Goal: Find specific page/section: Find specific page/section

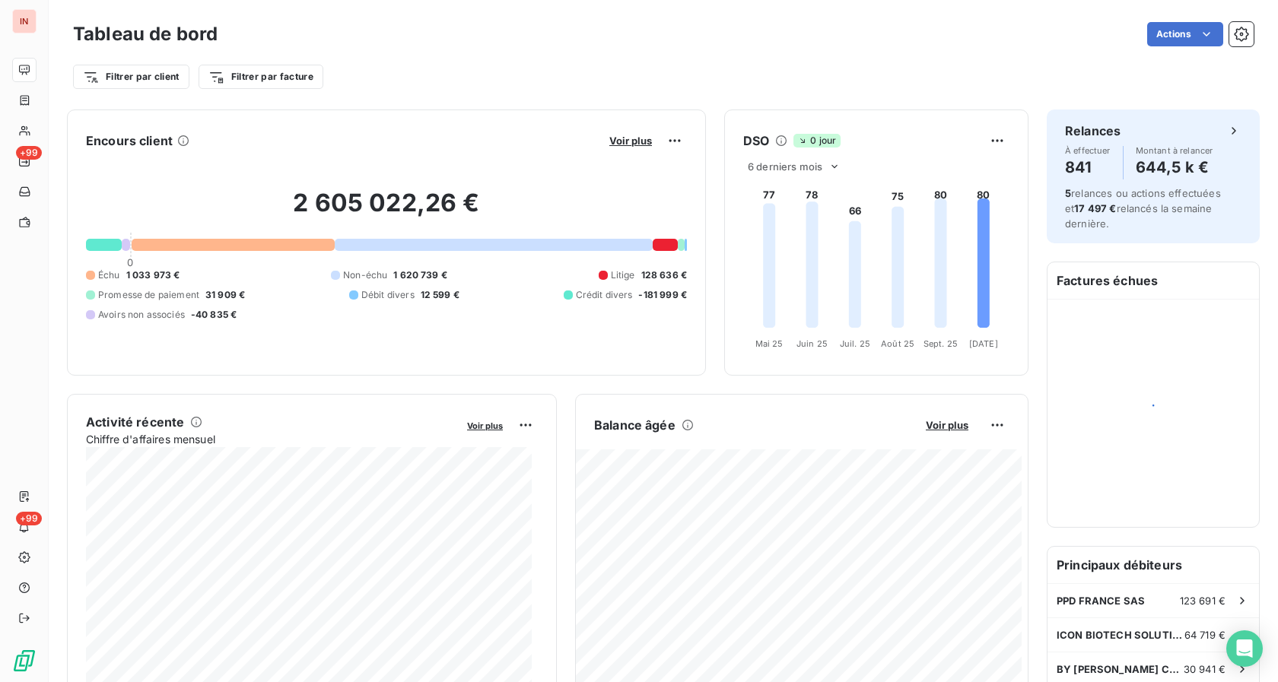
click at [447, 118] on div "Encours client Voir plus 2 605 022,26 € 0 Échu 1 033 973 € Non-échu 1 620 739 €…" at bounding box center [386, 243] width 639 height 266
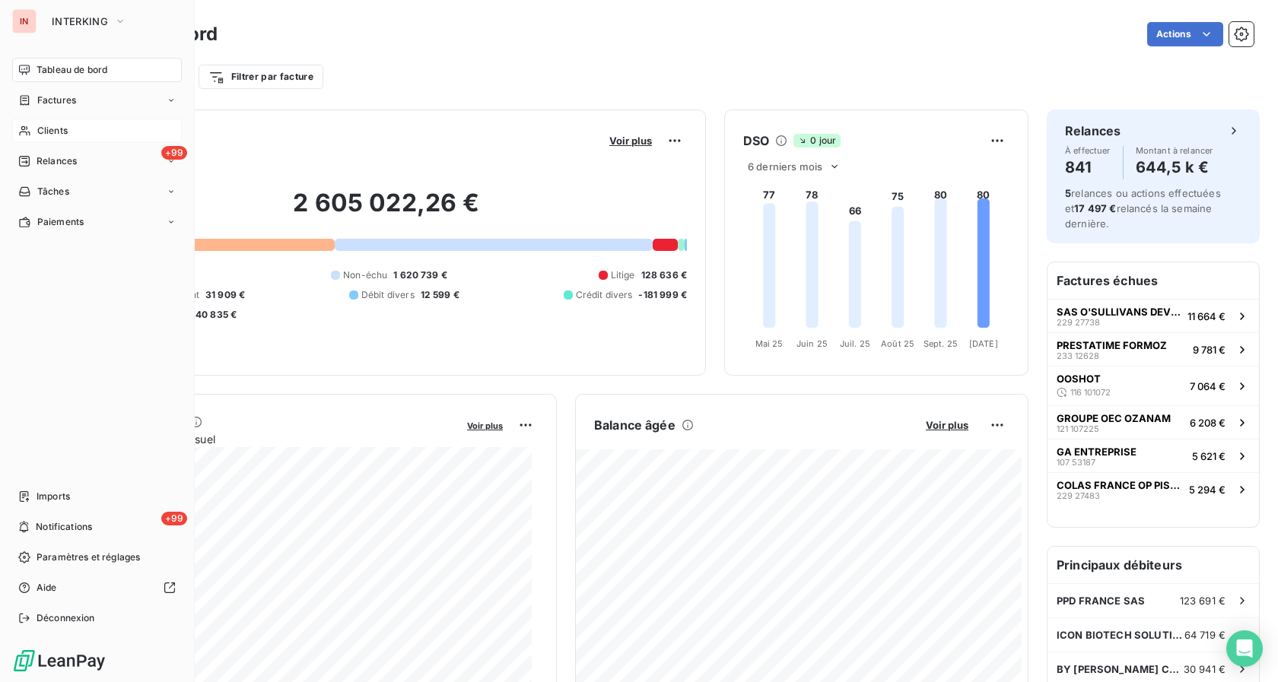
click at [58, 134] on span "Clients" at bounding box center [52, 131] width 30 height 14
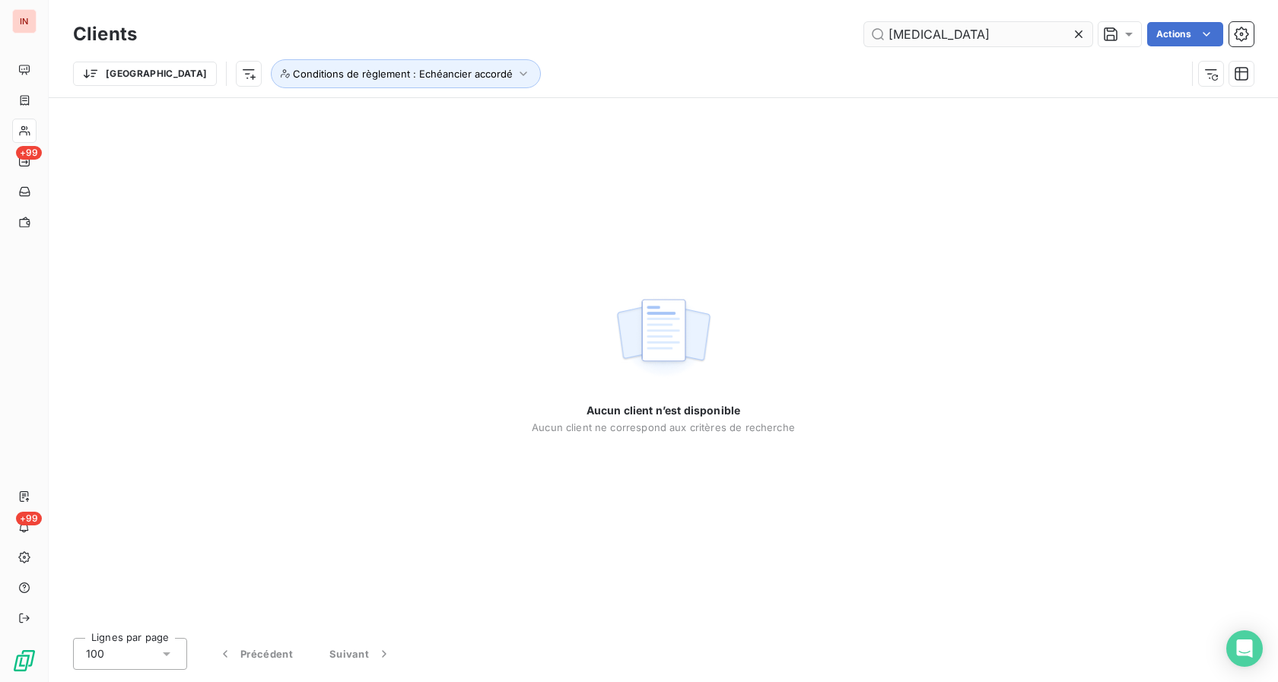
type input "candex"
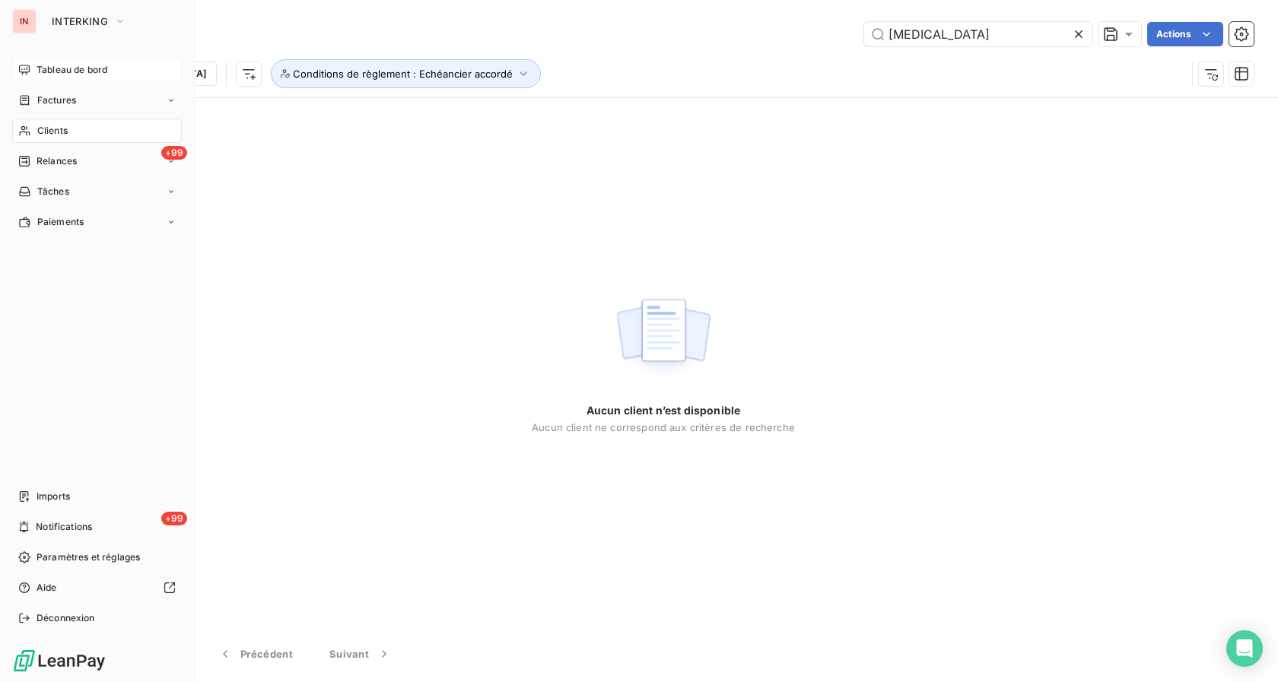
click at [36, 77] on div "Tableau de bord" at bounding box center [97, 70] width 170 height 24
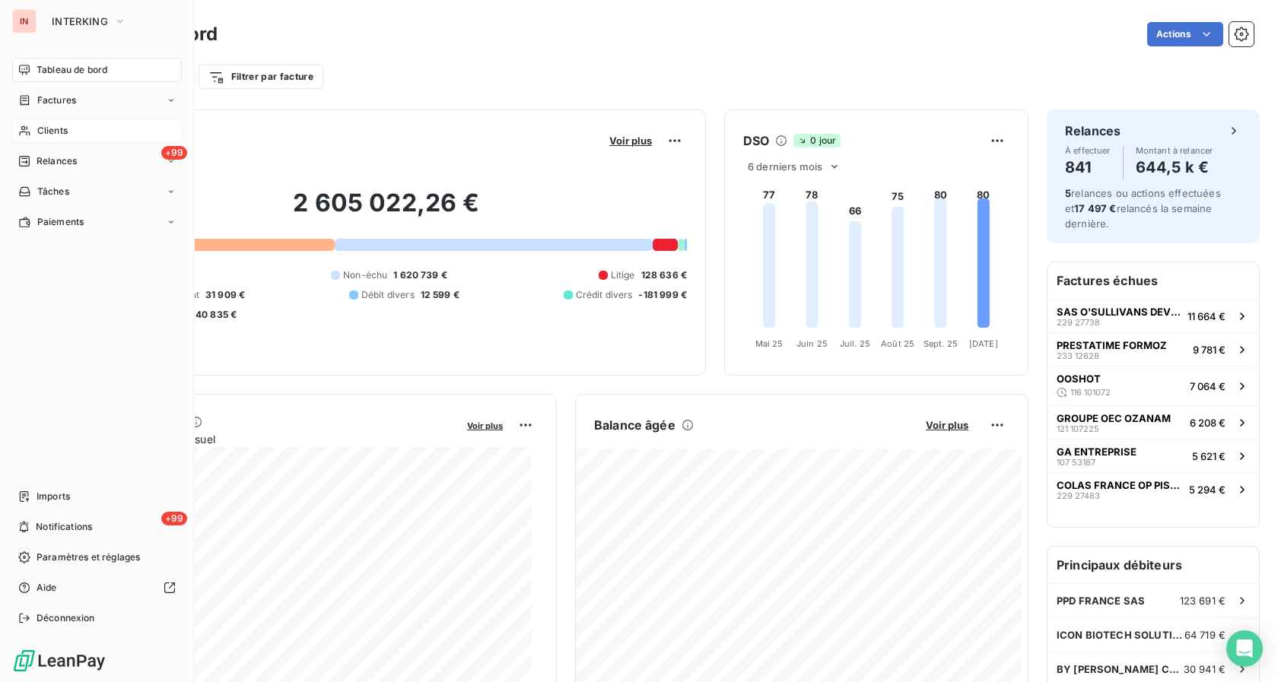
click at [48, 136] on span "Clients" at bounding box center [52, 131] width 30 height 14
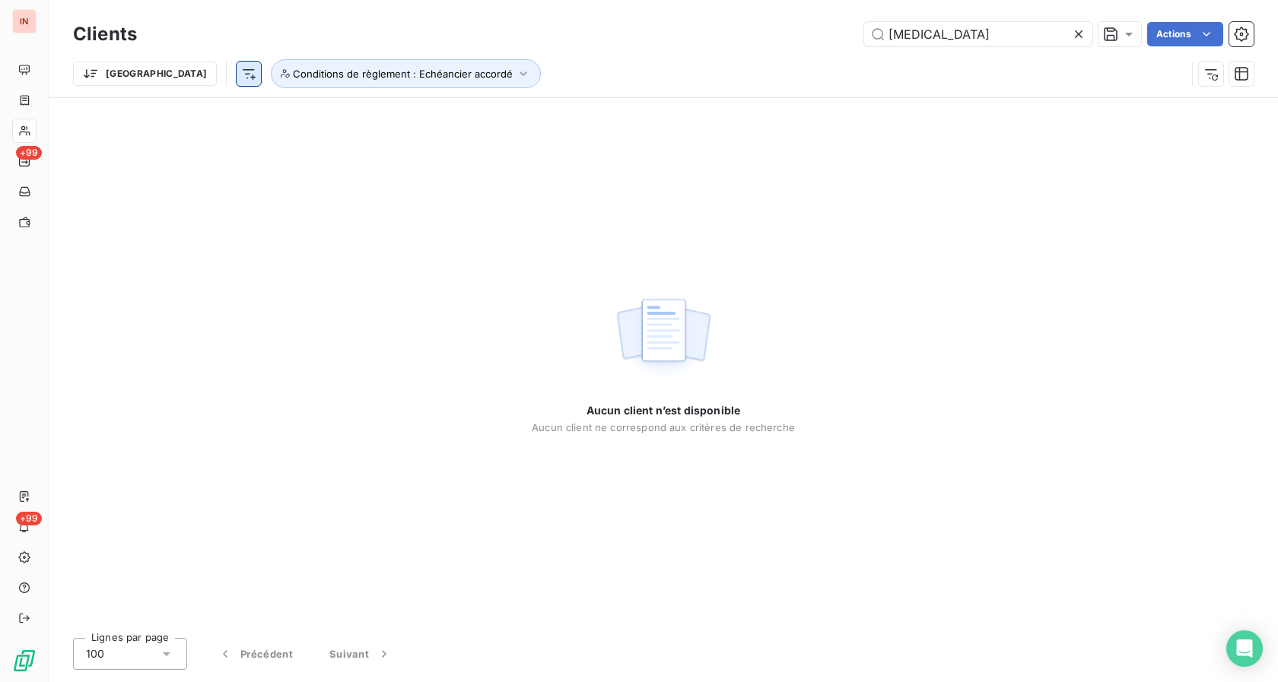
click at [161, 76] on html "IN +99 +99 Clients candex Actions Trier Conditions de règlement : Echéancier ac…" at bounding box center [639, 341] width 1278 height 682
click at [476, 132] on html "IN +99 +99 Clients candex Actions Trier Conditions de règlement : Echéancier ac…" at bounding box center [639, 341] width 1278 height 682
click at [516, 70] on icon "button" at bounding box center [523, 73] width 15 height 15
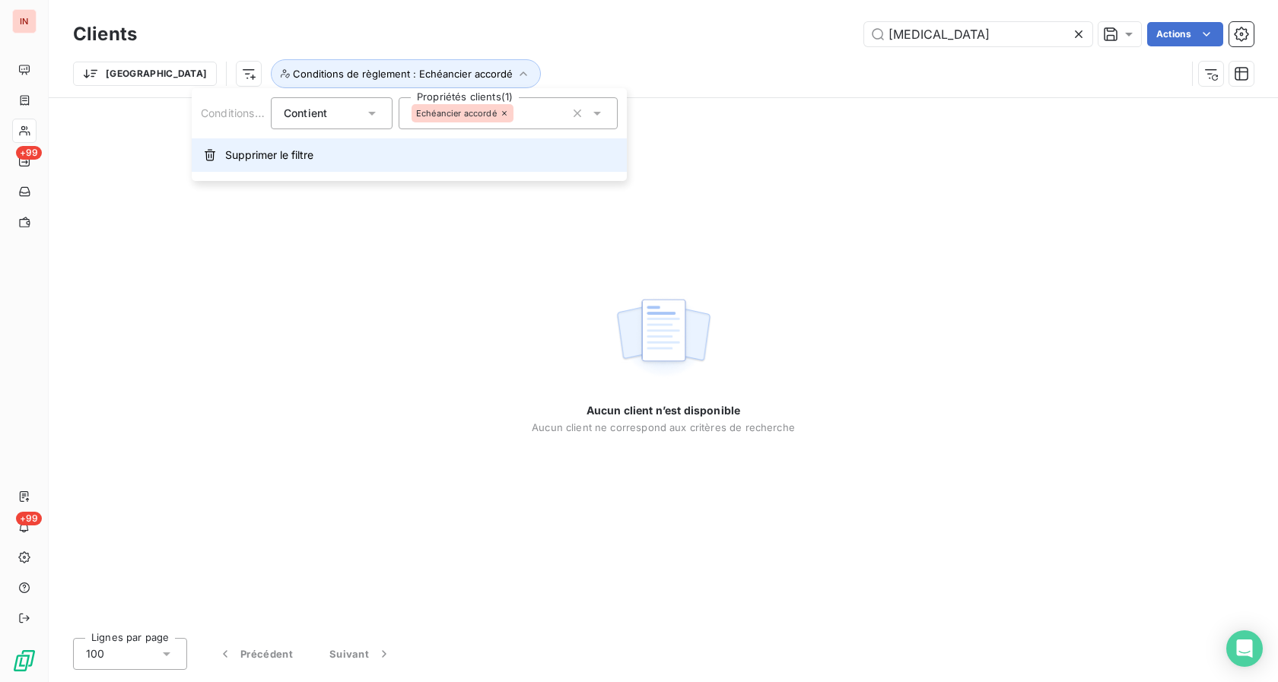
click at [295, 156] on span "Supprimer le filtre" at bounding box center [269, 155] width 88 height 15
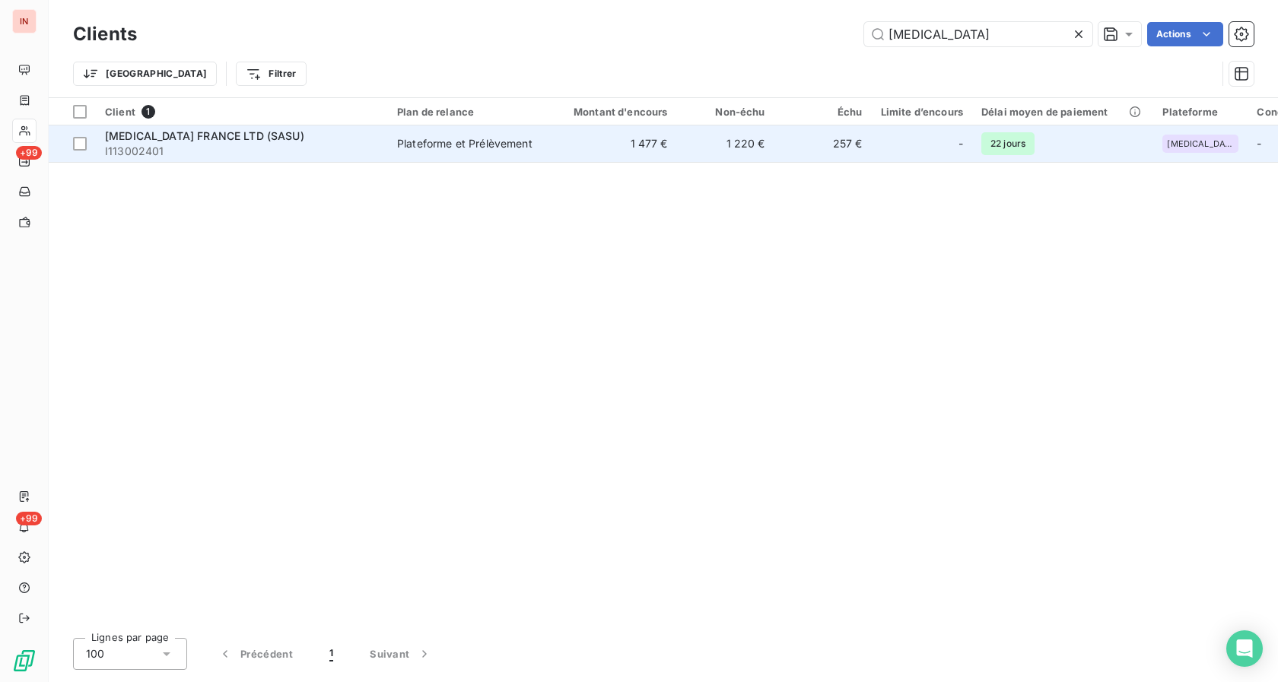
click at [657, 145] on td "1 477 €" at bounding box center [611, 144] width 131 height 37
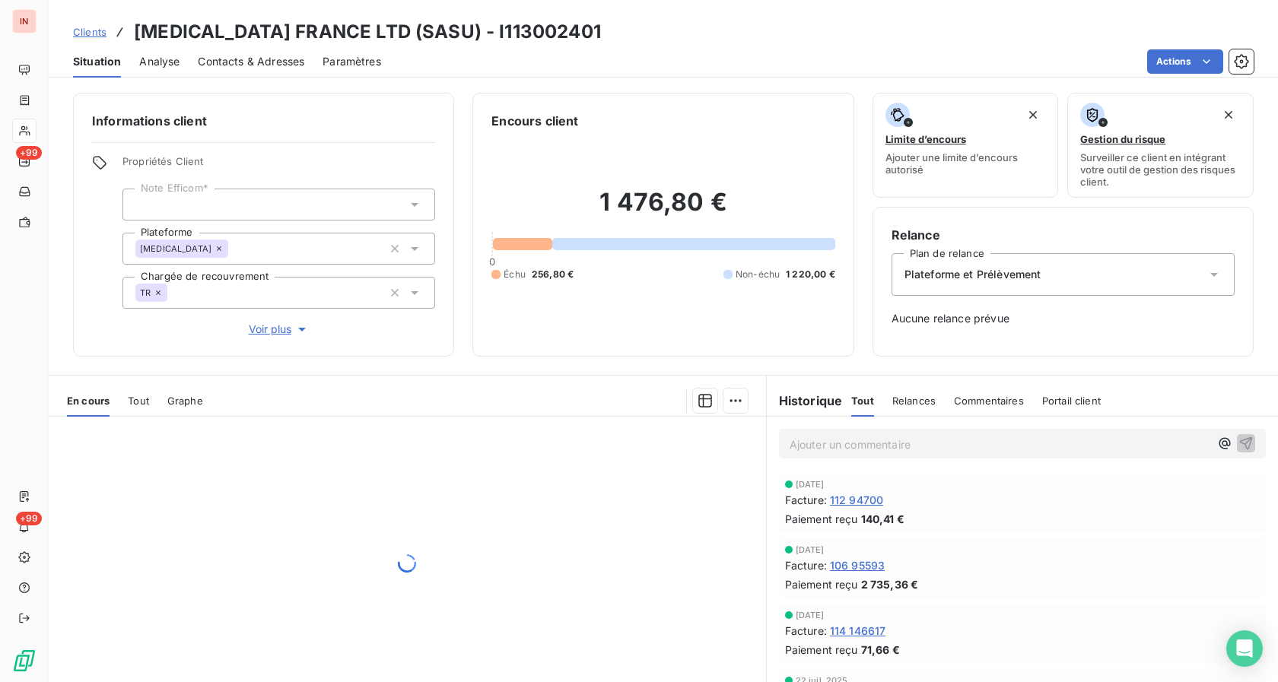
scroll to position [73, 0]
